Goal: Information Seeking & Learning: Learn about a topic

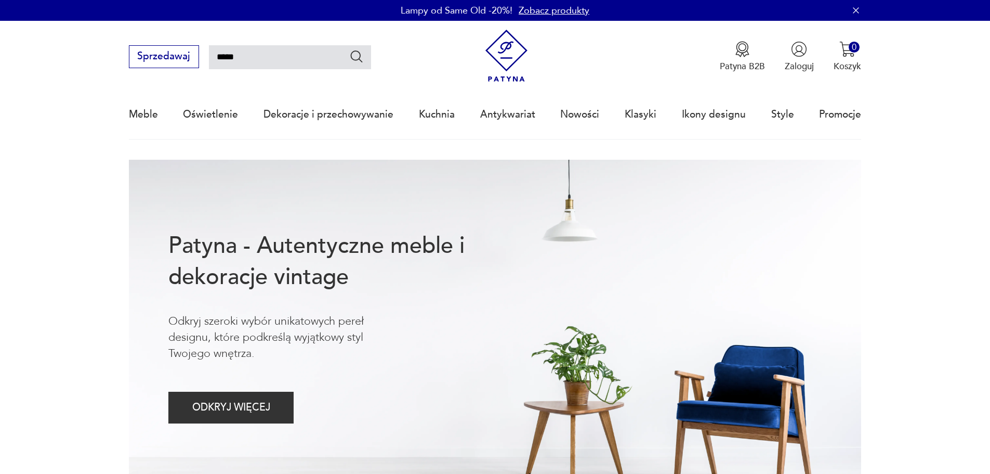
type input "*****"
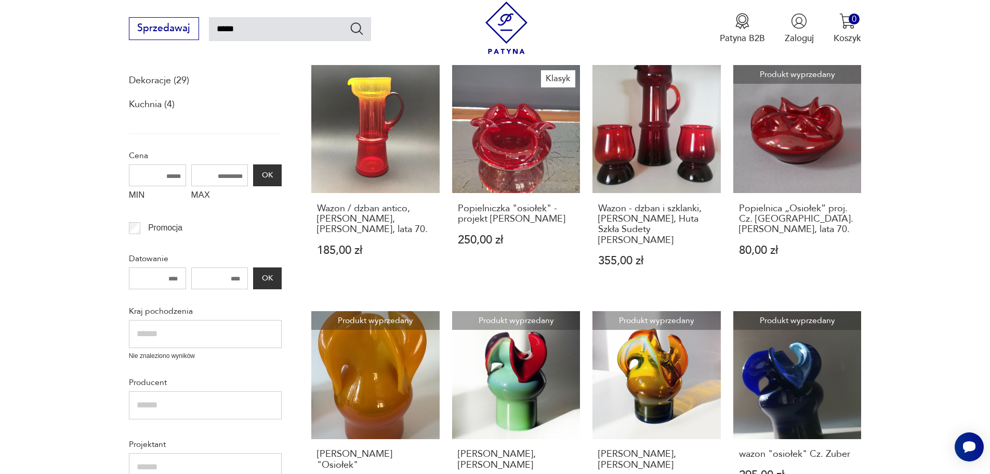
scroll to position [191, 0]
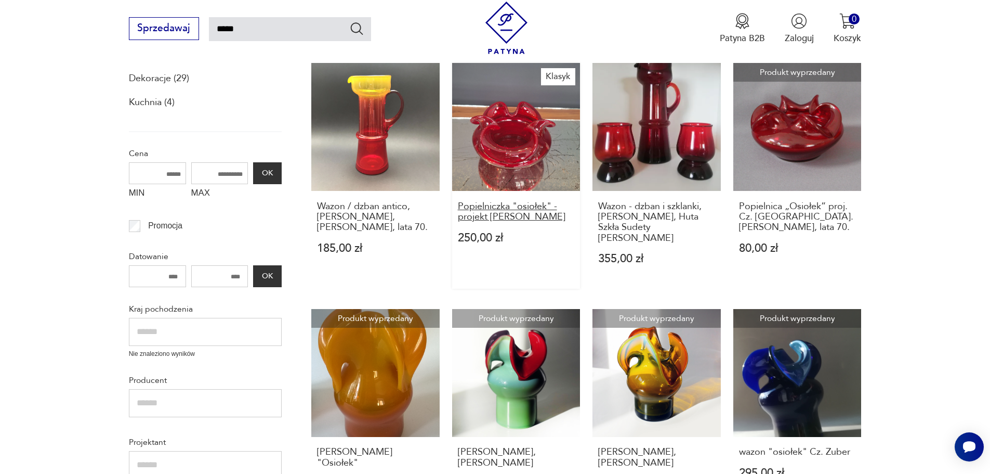
click at [520, 215] on h3 "Popielniczka "osiołek" - projekt Czesław Zuber" at bounding box center [516, 211] width 117 height 21
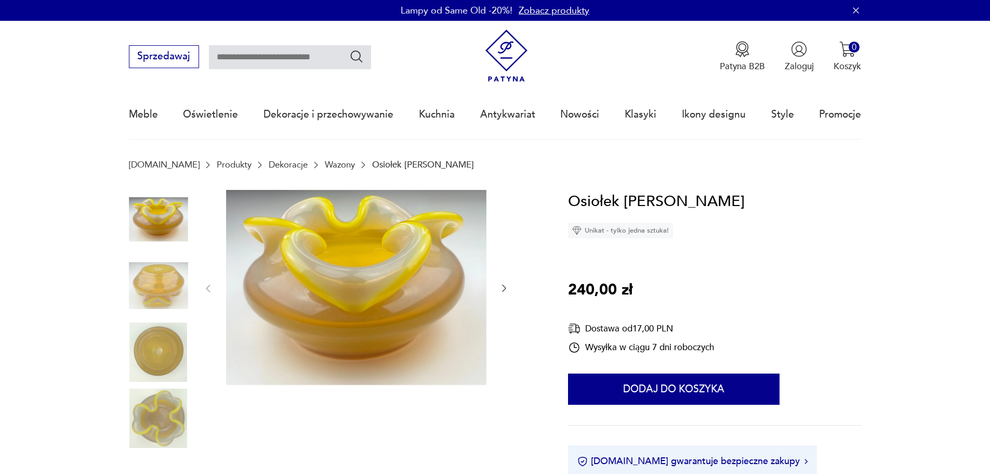
click at [505, 286] on icon "button" at bounding box center [504, 288] width 10 height 10
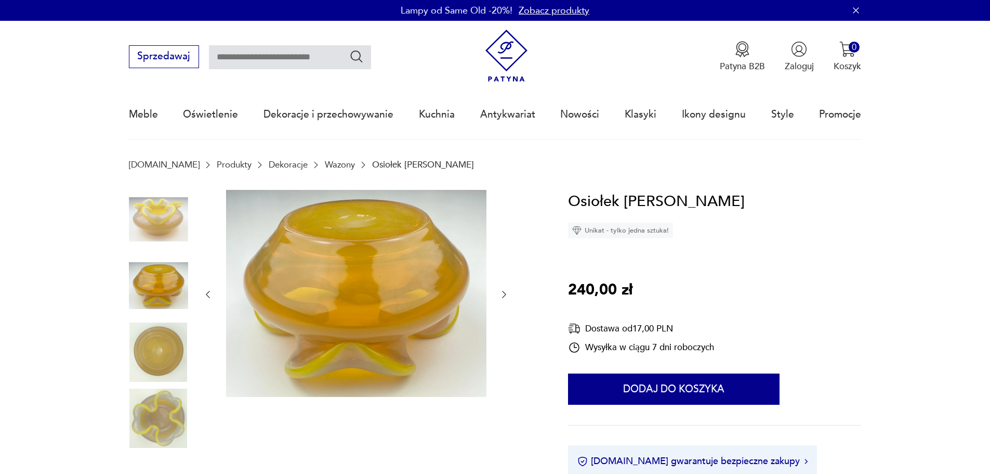
click at [505, 286] on div at bounding box center [356, 294] width 307 height 209
click at [505, 294] on icon "button" at bounding box center [504, 294] width 10 height 10
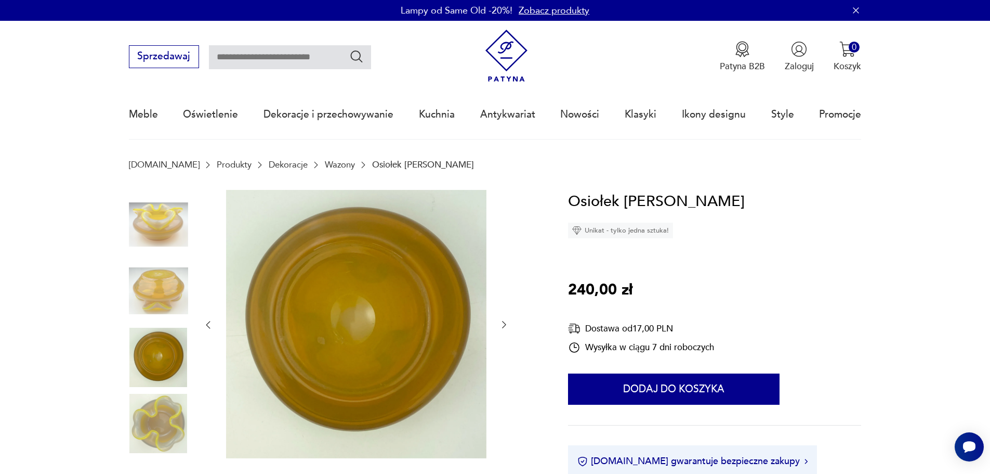
click at [505, 294] on div at bounding box center [356, 325] width 307 height 270
click at [505, 326] on icon "button" at bounding box center [504, 324] width 10 height 10
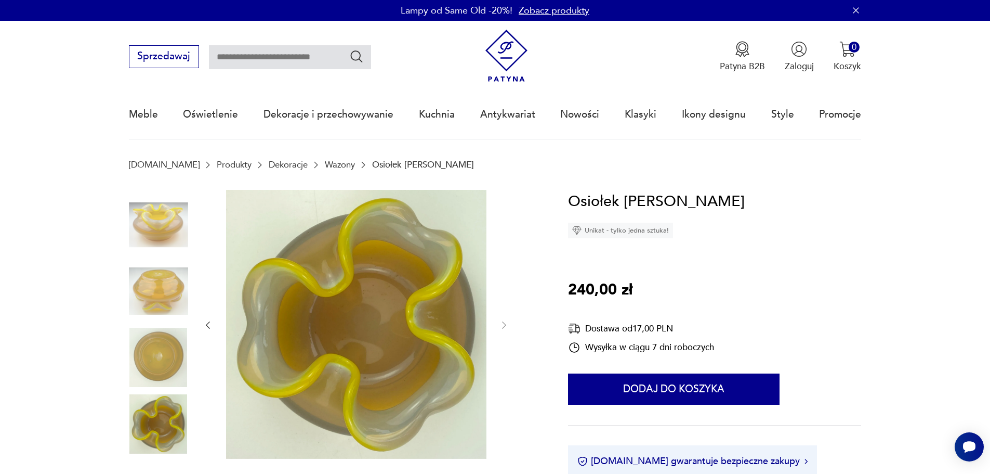
click at [172, 216] on img at bounding box center [158, 224] width 59 height 59
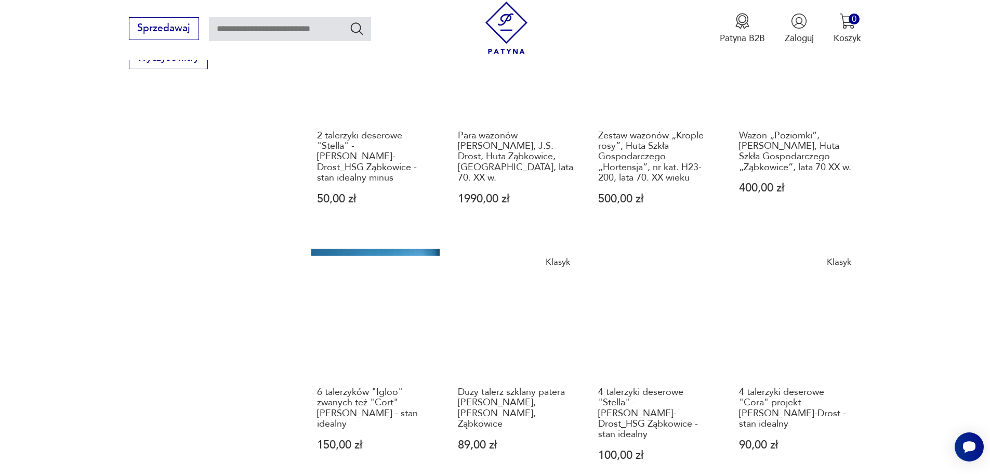
scroll to position [766, 0]
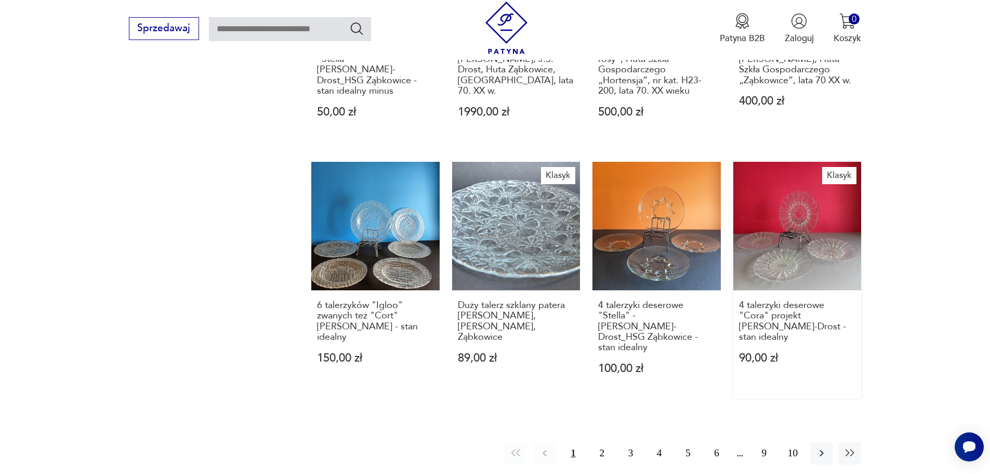
click at [802, 258] on link "Klasyk 4 talerzyki deserowe "Cora" projekt Eryki Trzewik-Drost - stan idealny 9…" at bounding box center [797, 280] width 128 height 237
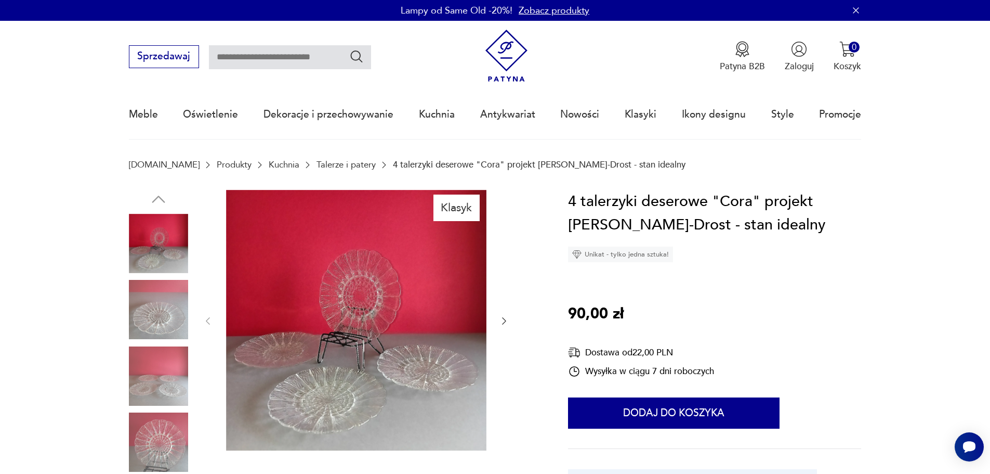
click at [376, 293] on img at bounding box center [356, 320] width 260 height 260
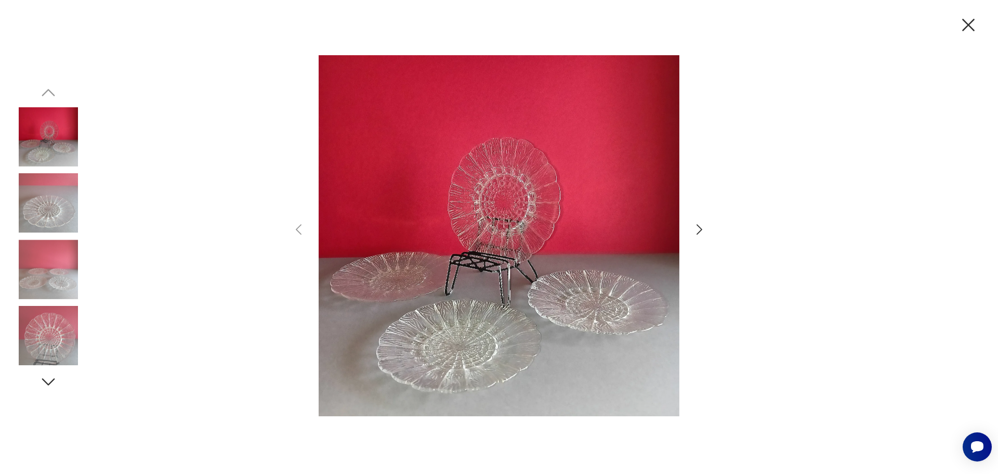
click at [697, 231] on icon "button" at bounding box center [699, 229] width 15 height 15
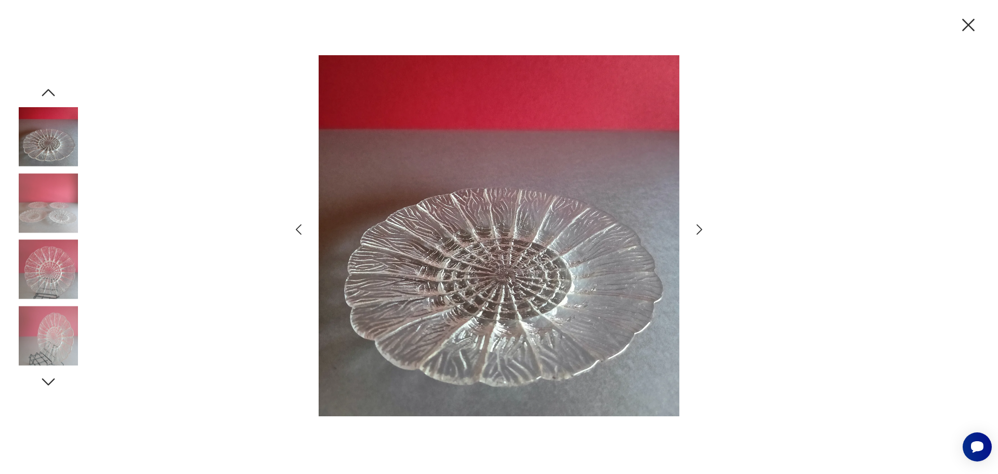
click at [697, 231] on icon "button" at bounding box center [699, 229] width 15 height 15
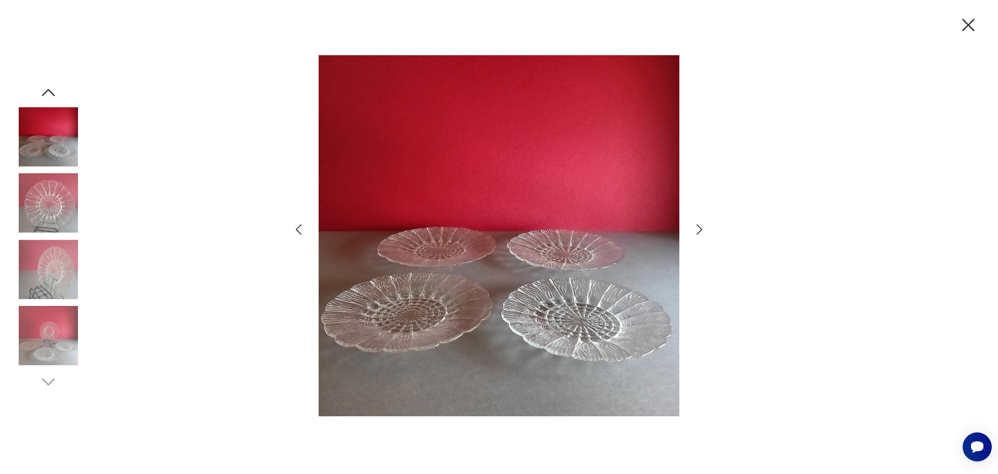
click at [697, 231] on icon "button" at bounding box center [699, 229] width 15 height 15
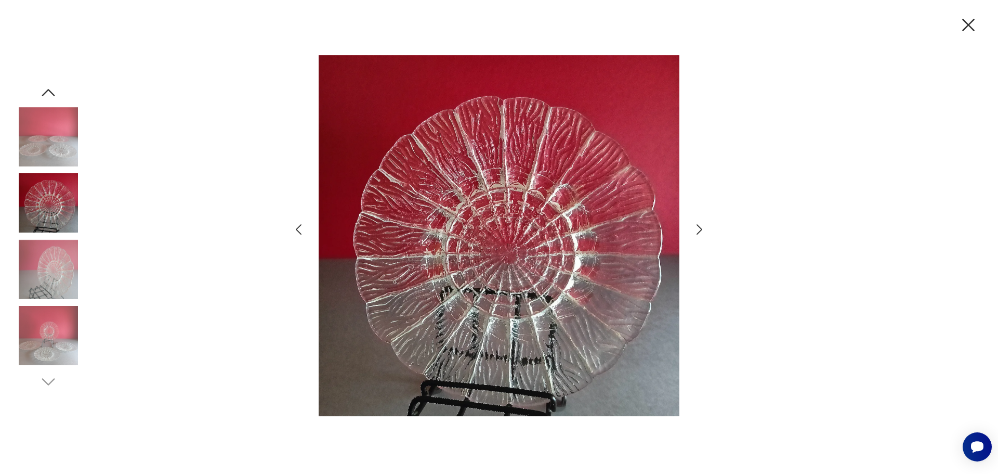
click at [697, 231] on icon "button" at bounding box center [699, 229] width 15 height 15
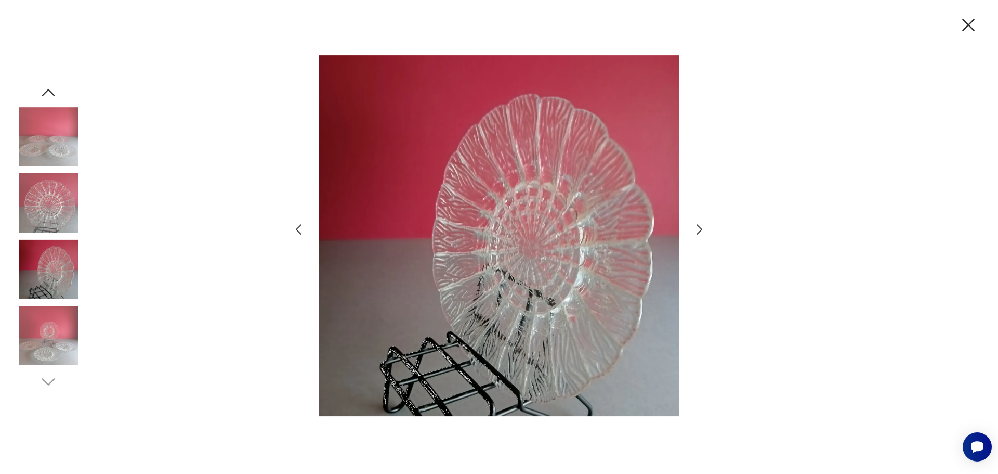
click at [697, 231] on icon "button" at bounding box center [699, 229] width 15 height 15
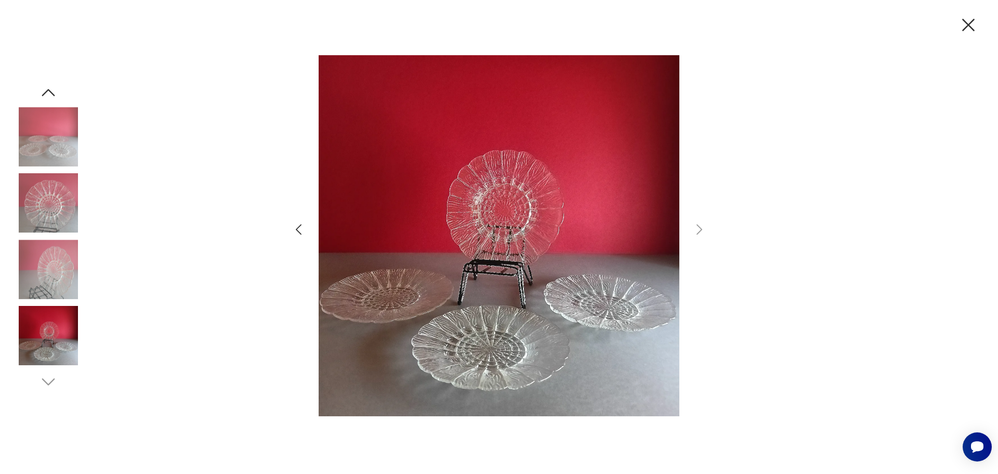
click at [969, 21] on icon "button" at bounding box center [969, 25] width 22 height 22
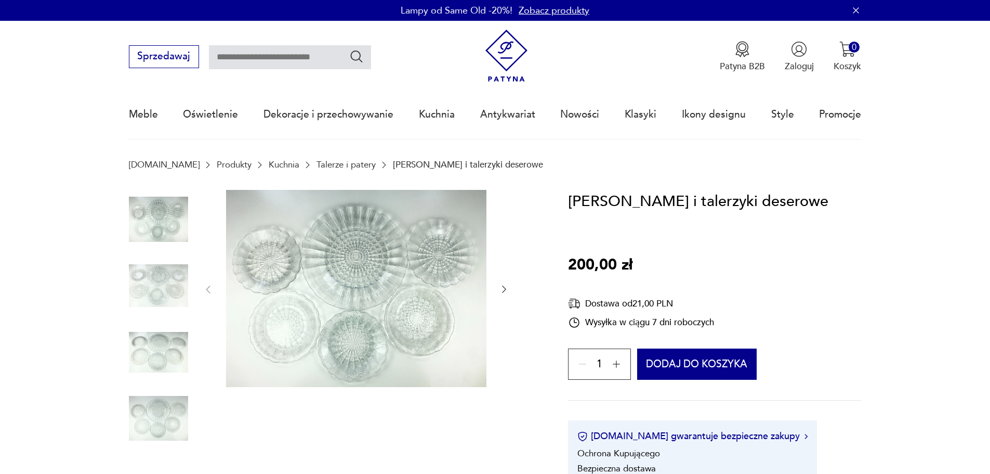
click at [412, 289] on img at bounding box center [356, 289] width 260 height 198
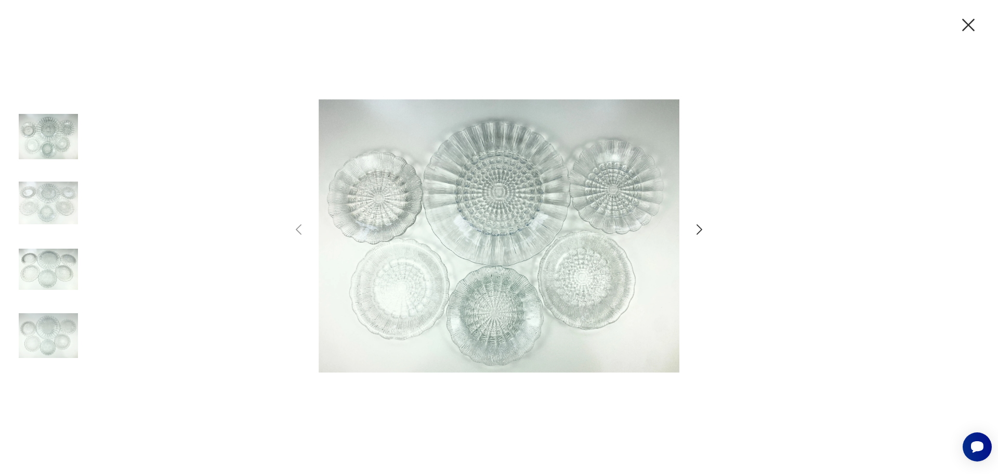
click at [696, 229] on icon "button" at bounding box center [699, 229] width 15 height 15
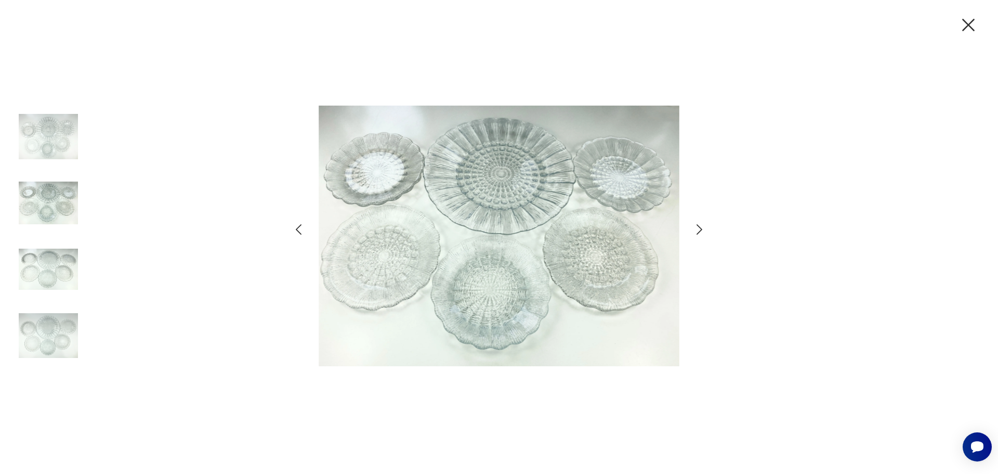
click at [696, 229] on icon "button" at bounding box center [699, 229] width 15 height 15
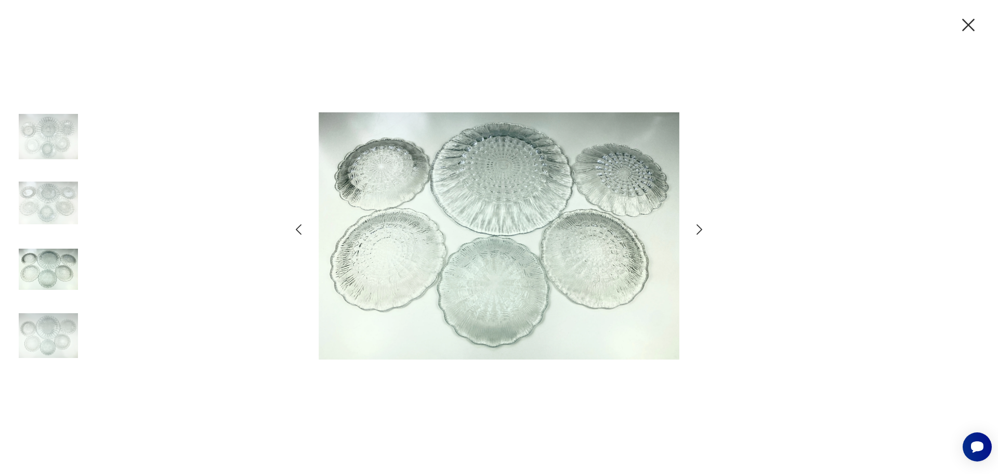
click at [696, 229] on icon "button" at bounding box center [699, 229] width 15 height 15
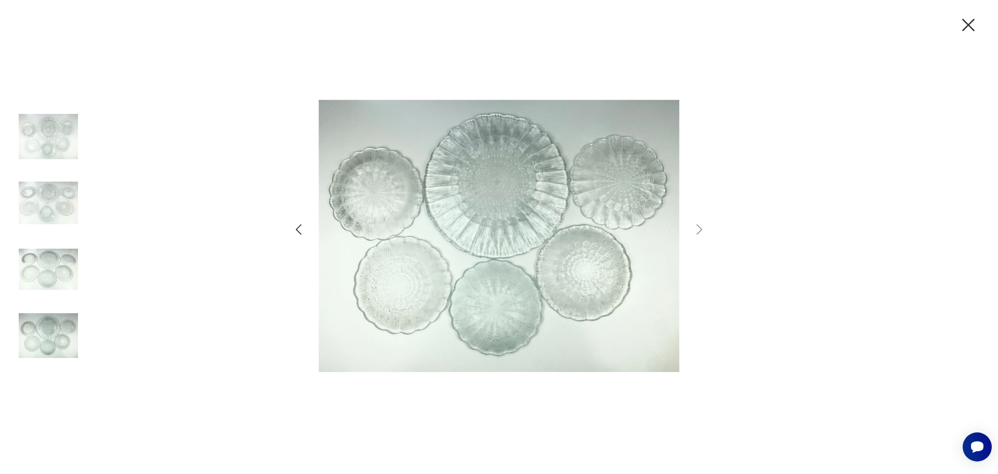
click at [968, 22] on icon "button" at bounding box center [969, 25] width 22 height 22
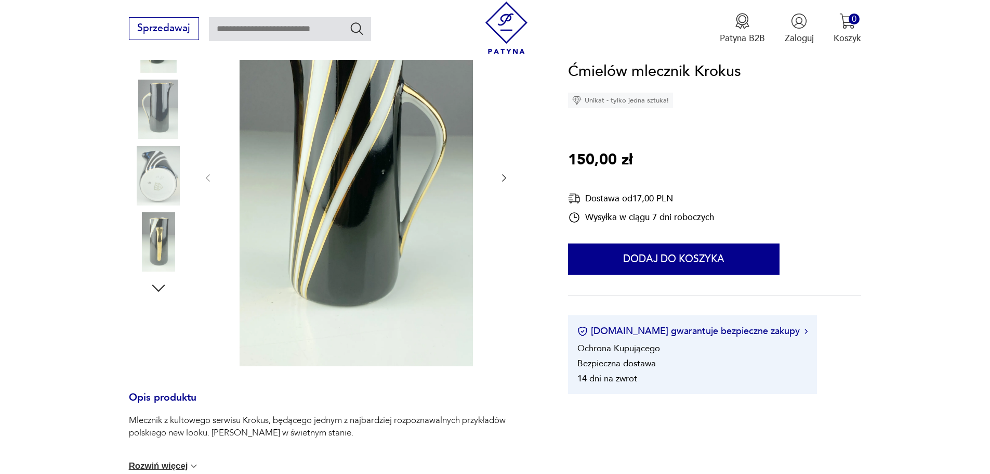
click at [503, 176] on icon "button" at bounding box center [504, 178] width 10 height 10
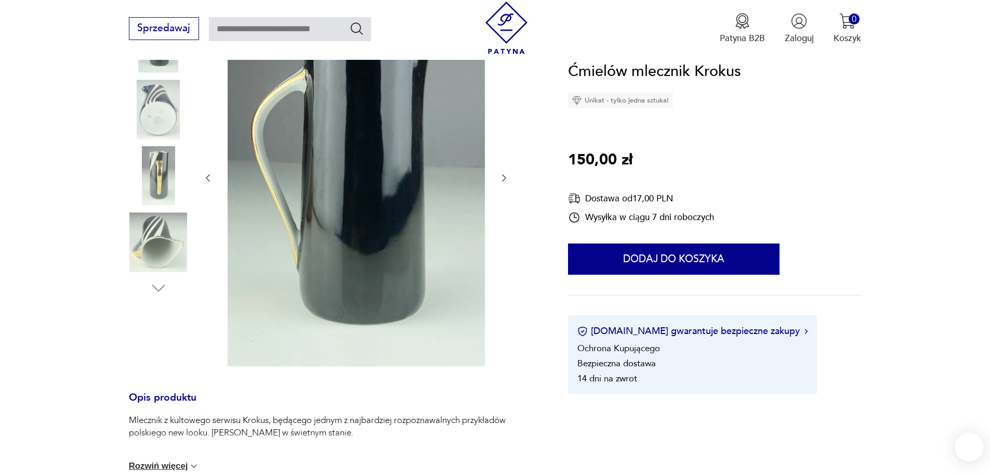
click at [503, 176] on icon "button" at bounding box center [504, 178] width 10 height 10
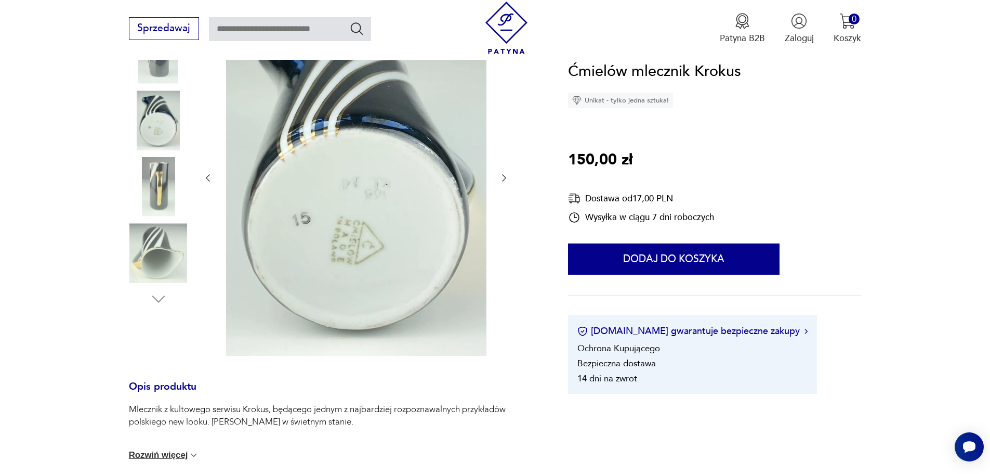
click at [503, 176] on icon "button" at bounding box center [504, 178] width 10 height 10
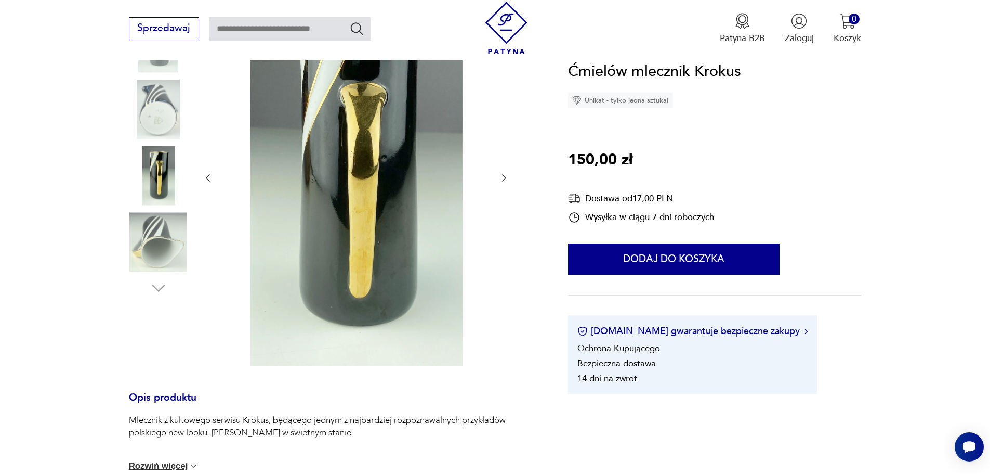
click at [503, 176] on icon "button" at bounding box center [504, 178] width 10 height 10
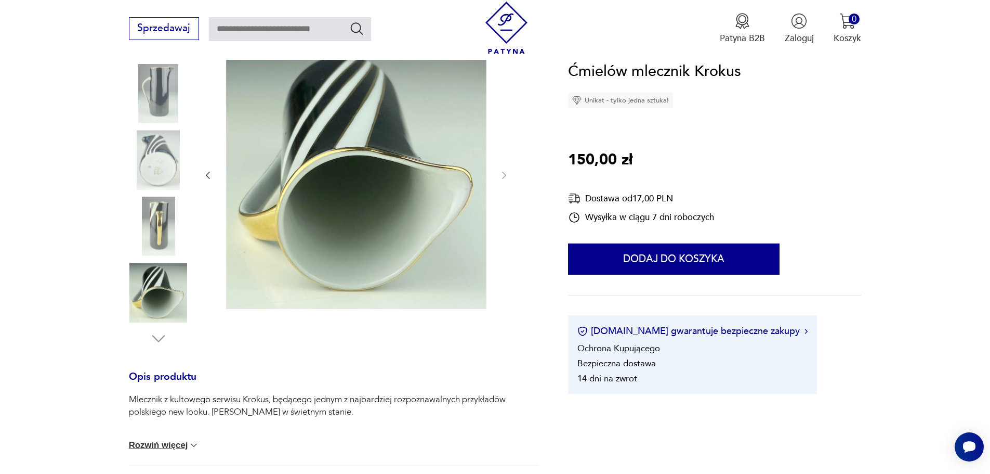
scroll to position [147, 0]
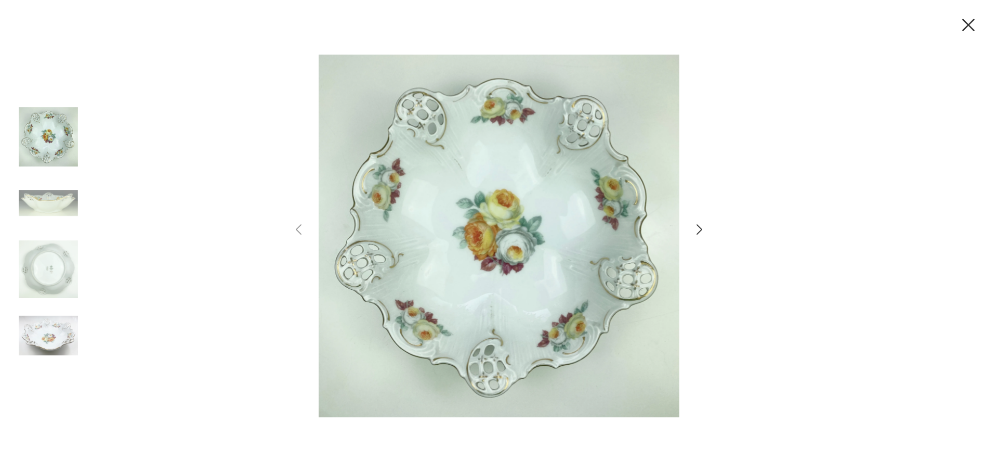
click at [703, 230] on icon "button" at bounding box center [699, 229] width 15 height 15
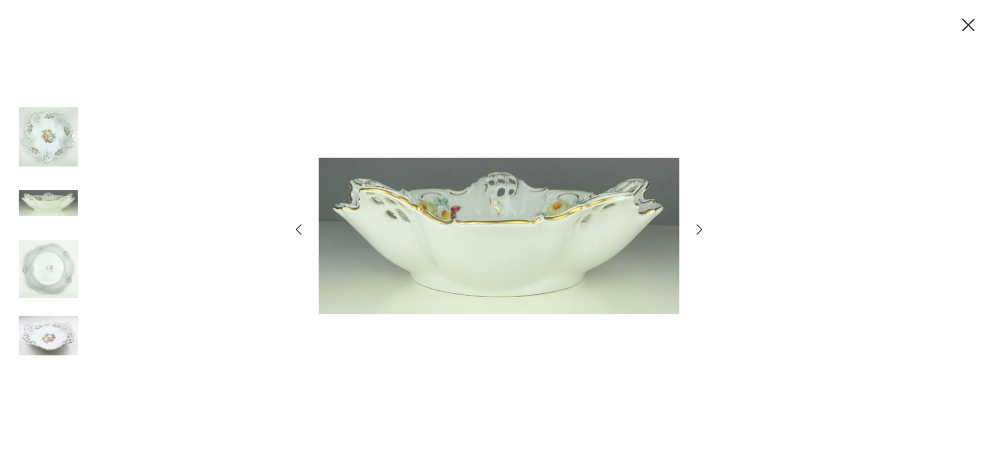
click at [703, 230] on icon "button" at bounding box center [699, 229] width 15 height 15
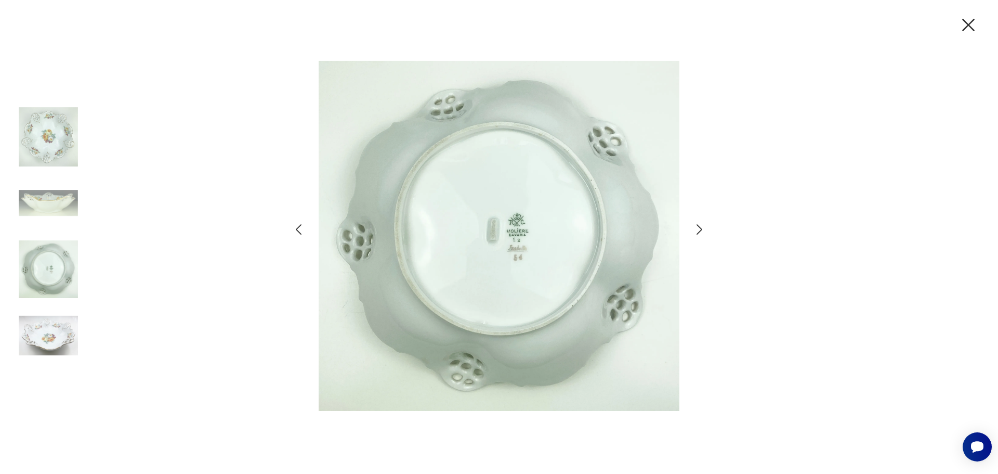
click at [703, 229] on icon "button" at bounding box center [699, 229] width 15 height 15
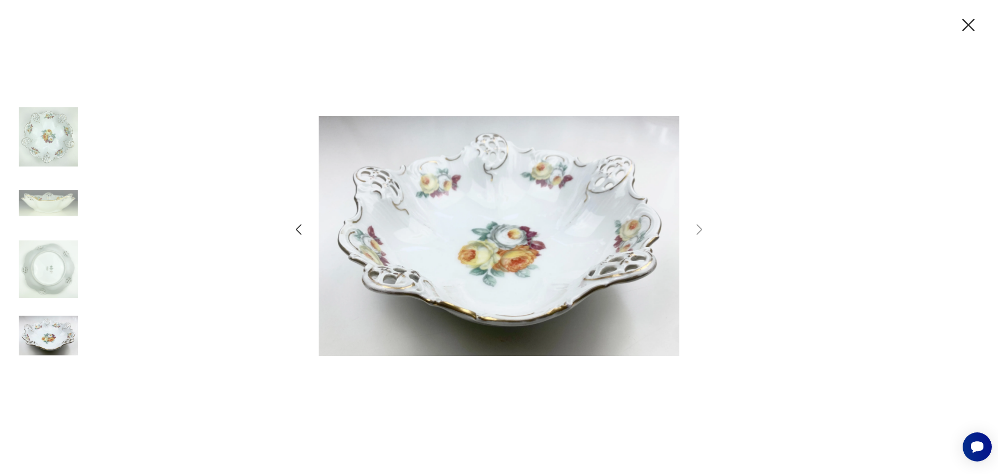
click at [974, 24] on icon "button" at bounding box center [969, 25] width 22 height 22
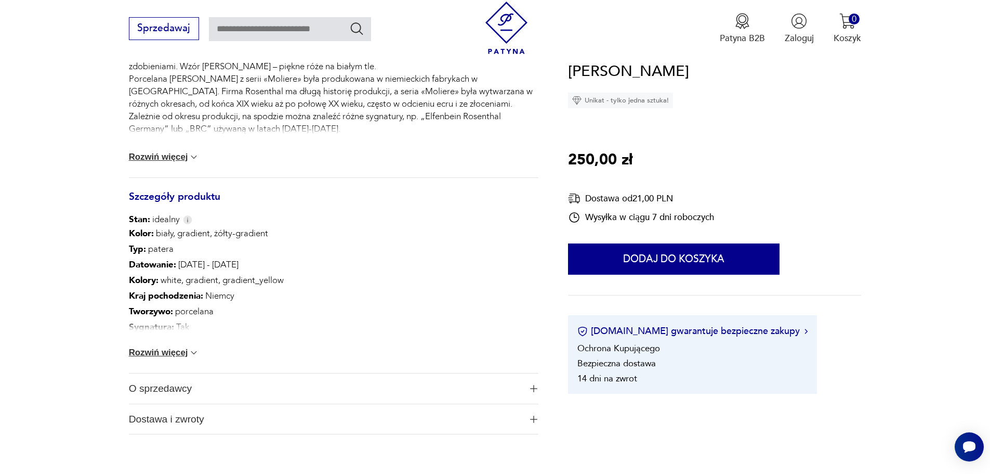
scroll to position [341, 0]
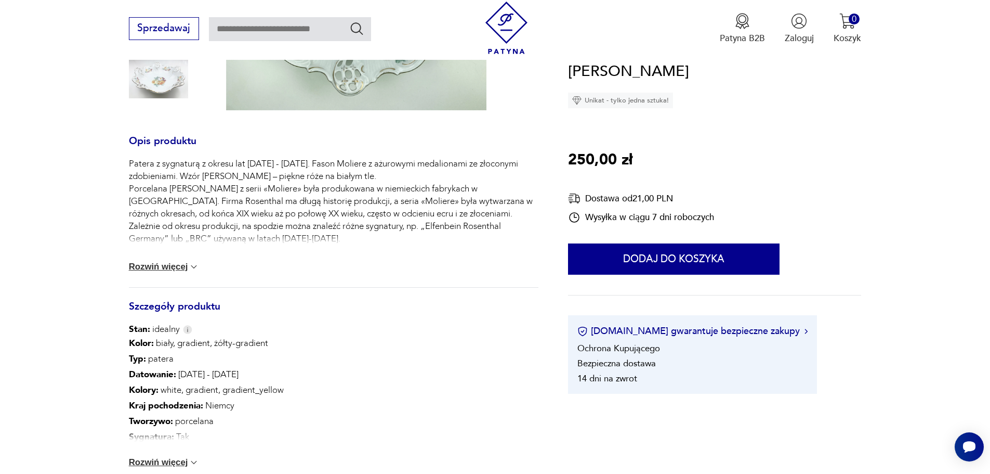
click at [178, 263] on button "Rozwiń więcej" at bounding box center [164, 266] width 71 height 10
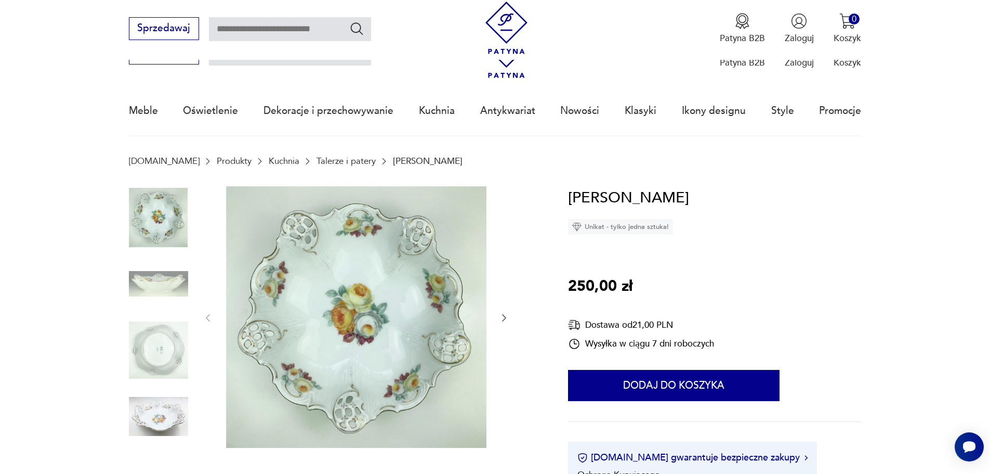
scroll to position [0, 0]
